Goal: Check status: Check status

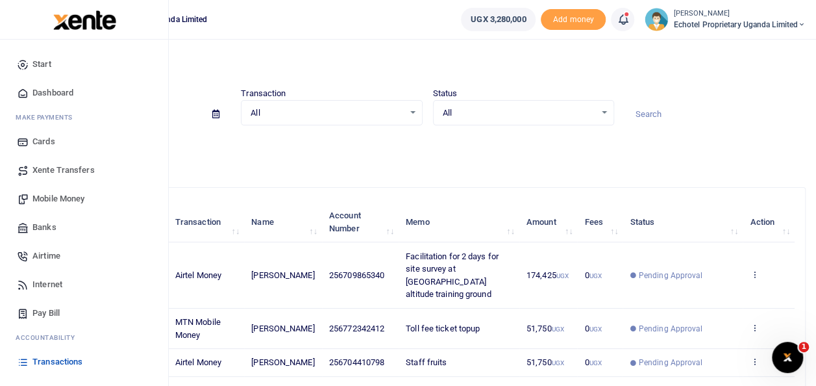
click at [58, 360] on span "Transactions" at bounding box center [57, 361] width 50 height 13
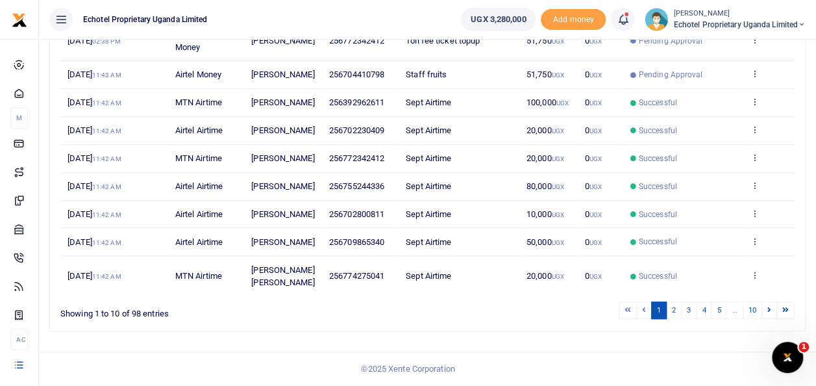
scroll to position [347, 0]
click at [678, 310] on link "2" at bounding box center [674, 310] width 16 height 18
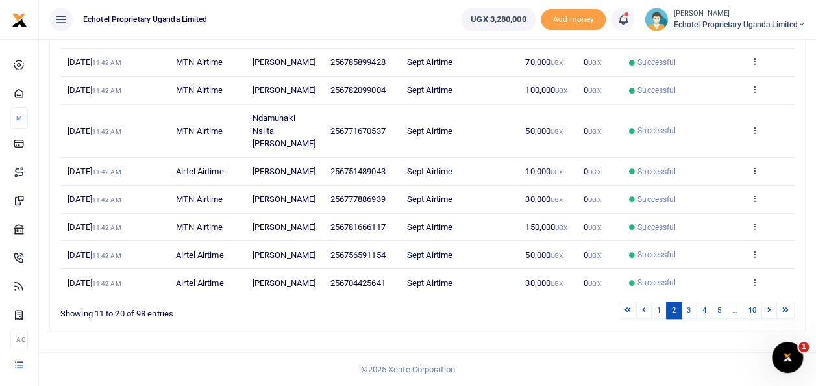
scroll to position [334, 0]
click at [690, 312] on link "3" at bounding box center [689, 310] width 16 height 18
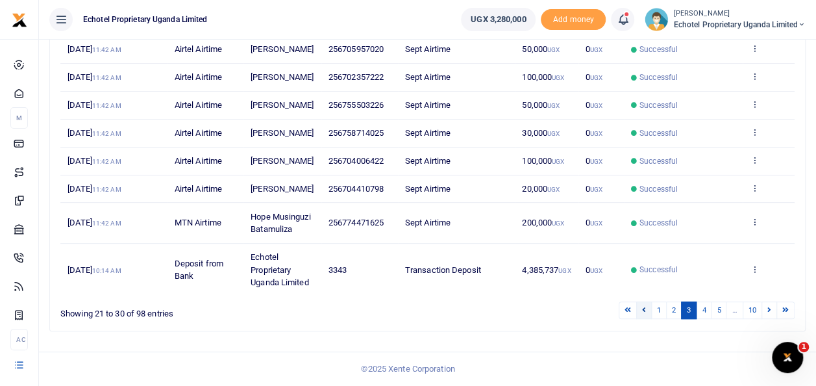
scroll to position [372, 0]
click at [708, 313] on link "4" at bounding box center [704, 310] width 16 height 18
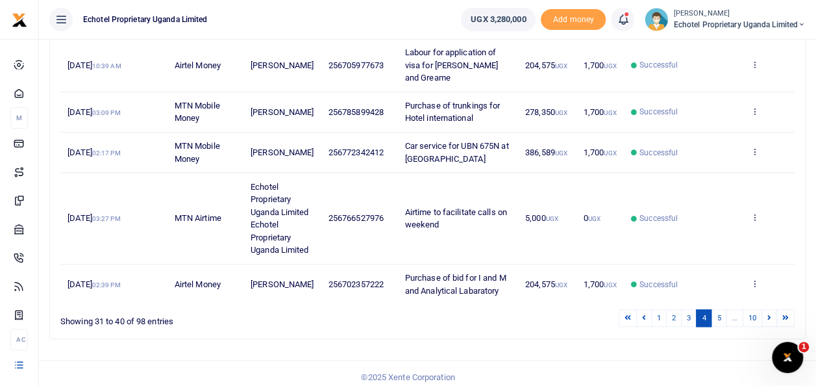
scroll to position [448, 0]
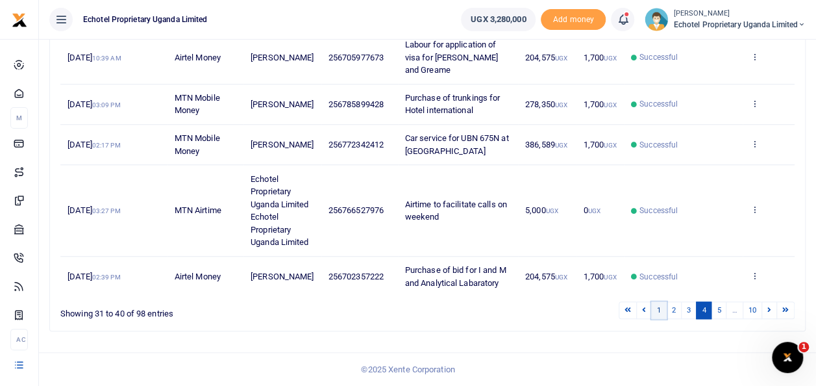
click at [661, 313] on link "1" at bounding box center [659, 310] width 16 height 18
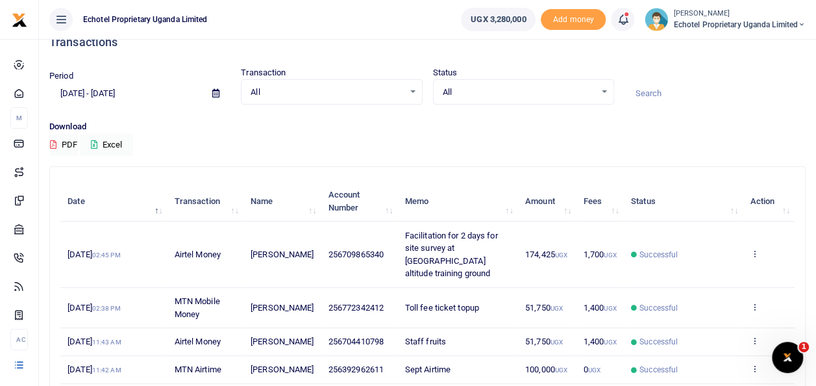
scroll to position [0, 0]
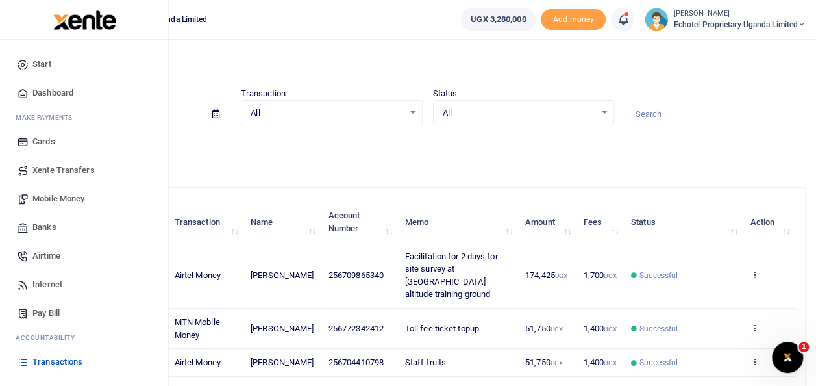
click at [51, 358] on span "Transactions" at bounding box center [57, 361] width 50 height 13
click at [65, 358] on span "Transactions" at bounding box center [57, 361] width 50 height 13
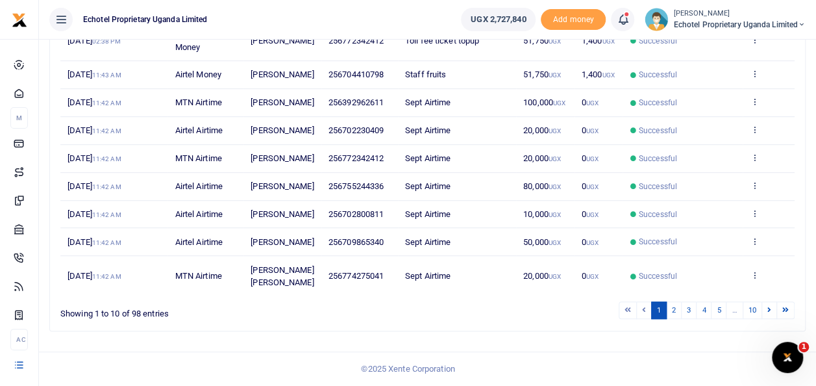
scroll to position [360, 0]
click at [679, 312] on link "2" at bounding box center [674, 310] width 16 height 18
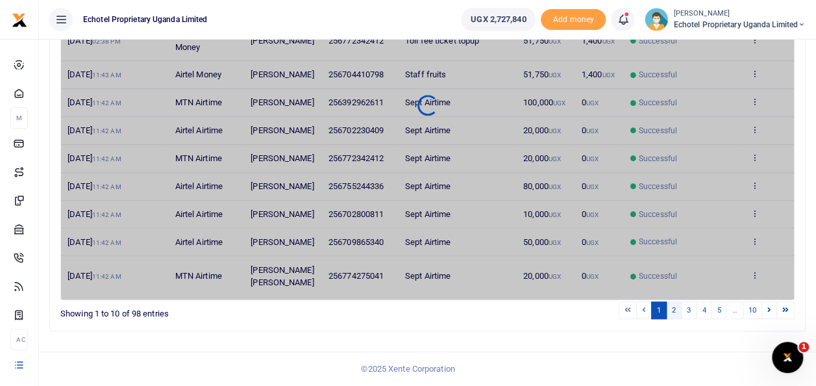
scroll to position [334, 0]
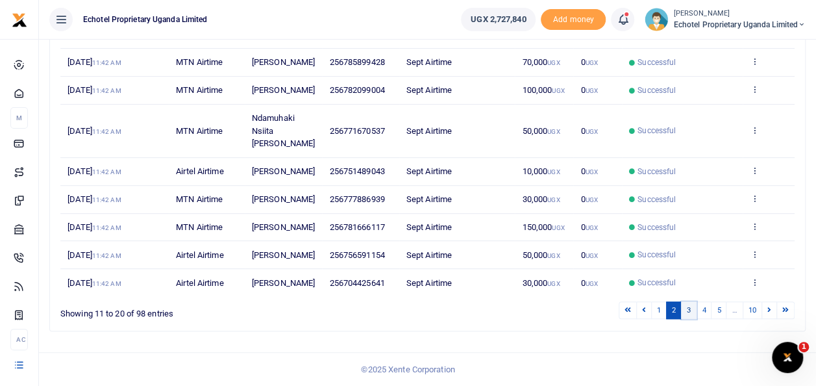
click at [687, 312] on link "3" at bounding box center [689, 310] width 16 height 18
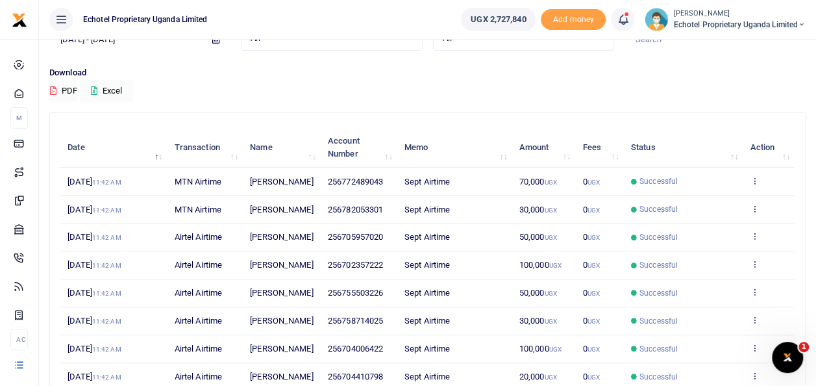
scroll to position [372, 0]
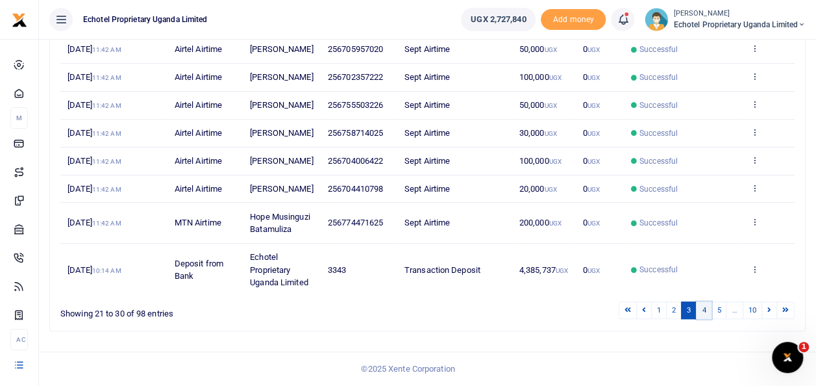
click at [705, 313] on link "4" at bounding box center [704, 310] width 16 height 18
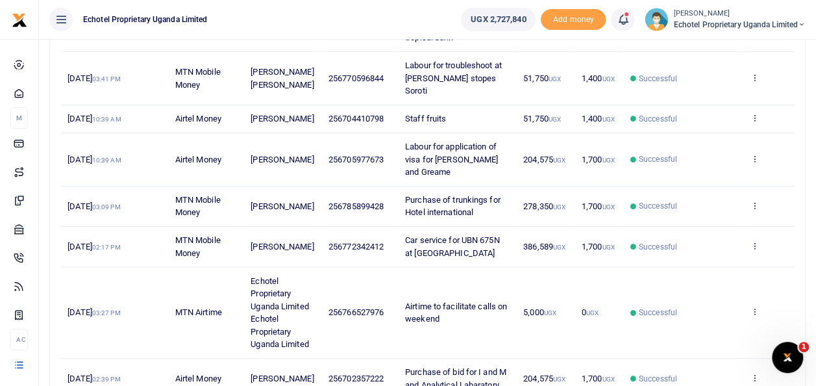
scroll to position [448, 0]
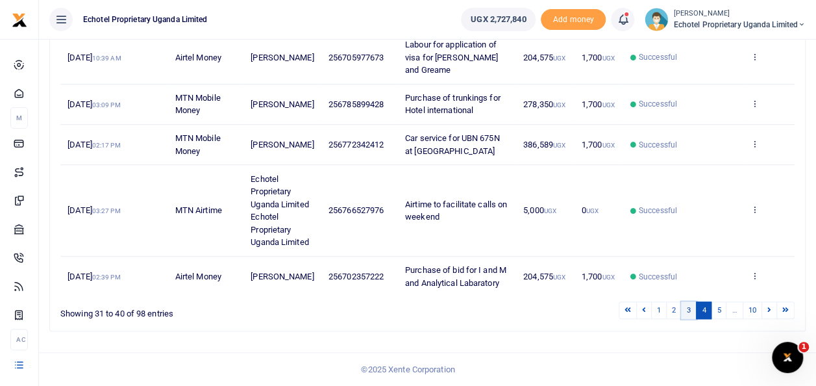
click at [693, 311] on link "3" at bounding box center [689, 310] width 16 height 18
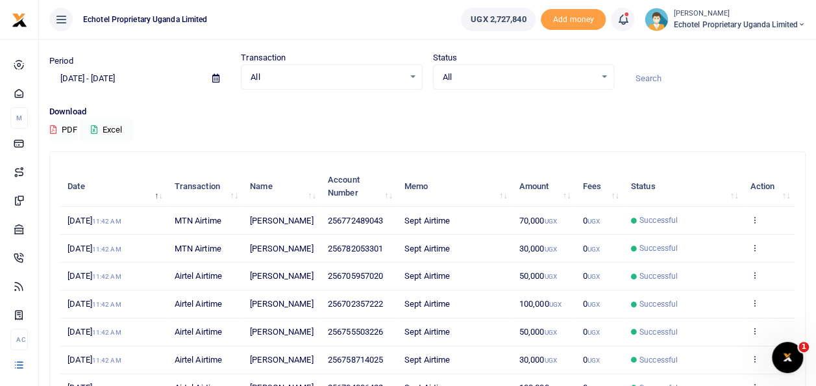
scroll to position [65, 0]
